Goal: Information Seeking & Learning: Learn about a topic

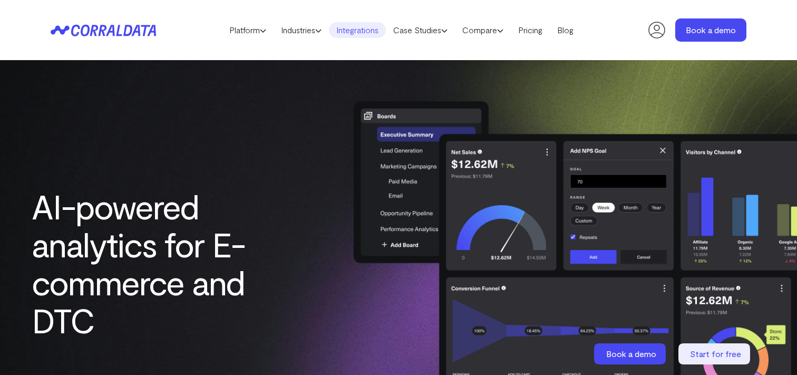
click at [376, 31] on link "Integrations" at bounding box center [357, 30] width 57 height 16
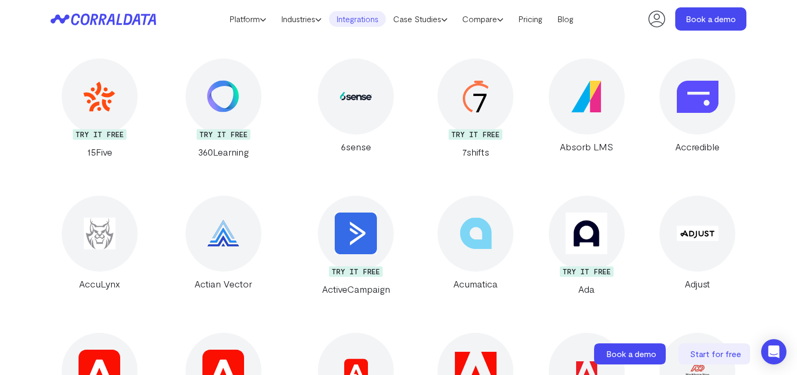
scroll to position [280, 0]
click at [353, 110] on div at bounding box center [356, 96] width 76 height 76
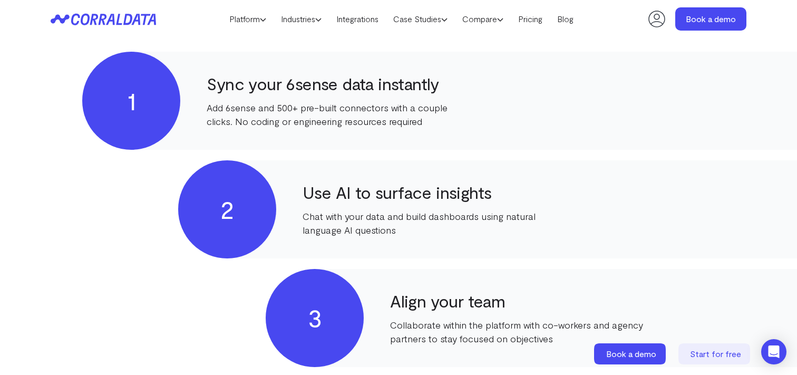
scroll to position [518, 0]
